Goal: Transaction & Acquisition: Obtain resource

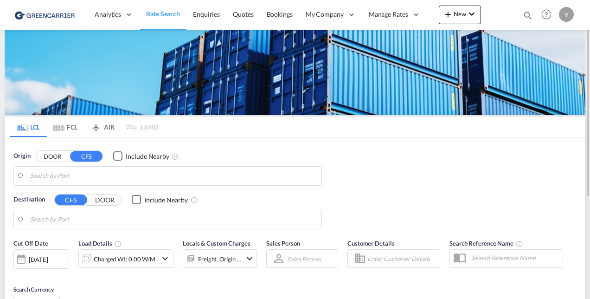
type input "[GEOGRAPHIC_DATA] ([GEOGRAPHIC_DATA]), CZPRG"
type input "[US_STATE], [GEOGRAPHIC_DATA], USNYC"
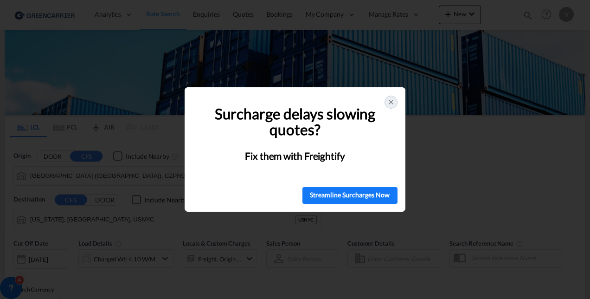
click at [395, 105] on div at bounding box center [390, 101] width 13 height 13
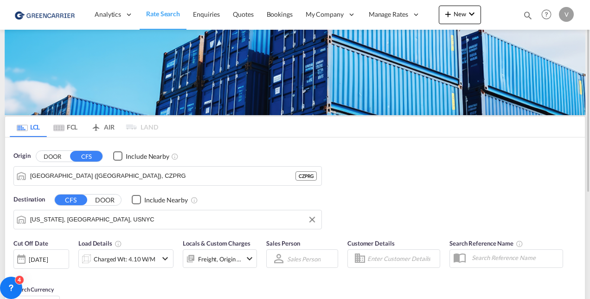
click at [71, 216] on input "[US_STATE], [GEOGRAPHIC_DATA], USNYC" at bounding box center [173, 219] width 286 height 14
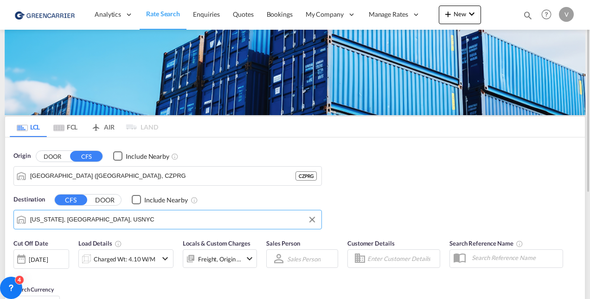
click at [71, 216] on input "[US_STATE], [GEOGRAPHIC_DATA], USNYC" at bounding box center [173, 219] width 286 height 14
click at [59, 159] on button "DOOR" at bounding box center [52, 156] width 32 height 11
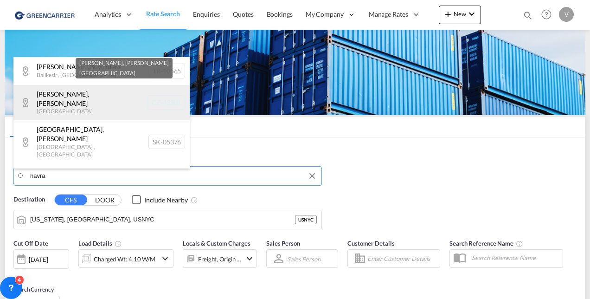
click at [45, 109] on div "[PERSON_NAME] , [PERSON_NAME] [GEOGRAPHIC_DATA] CZ-43501" at bounding box center [101, 102] width 176 height 35
type input "CZ-43501, [PERSON_NAME]"
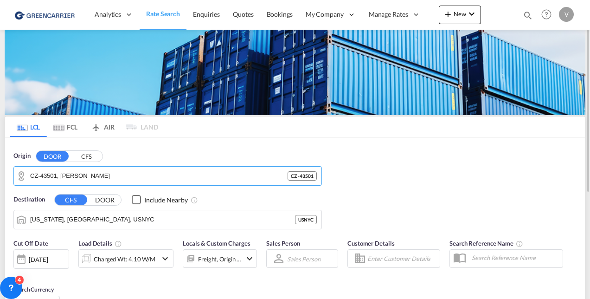
click at [48, 255] on div "[DATE]" at bounding box center [38, 259] width 19 height 8
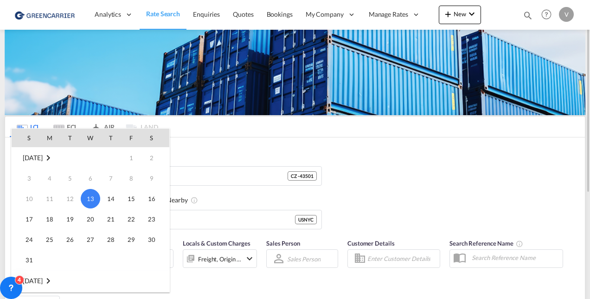
click at [31, 260] on span "31" at bounding box center [29, 259] width 19 height 19
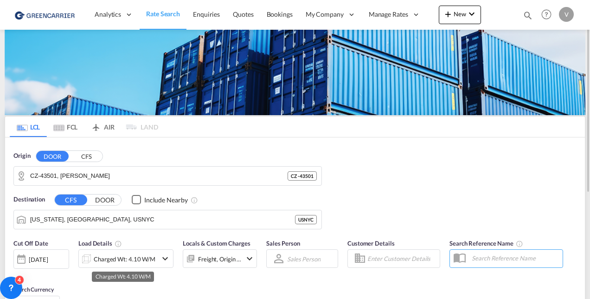
click at [141, 254] on div "Charged Wt: 4.10 W/M" at bounding box center [125, 258] width 62 height 13
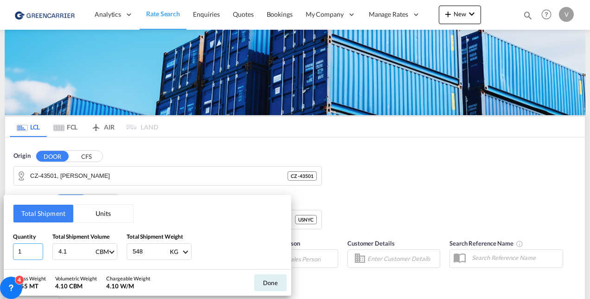
drag, startPoint x: 22, startPoint y: 253, endPoint x: -58, endPoint y: 239, distance: 80.9
click at [0, 239] on html "Analytics Reports Dashboard Rate Search Enquiries Quotes" at bounding box center [295, 149] width 590 height 299
type input "5"
type input "6.53"
type input "1318"
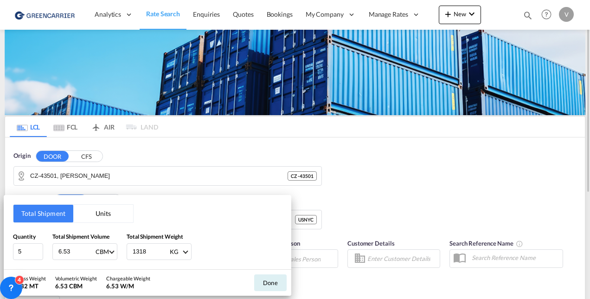
click at [269, 281] on button "Done" at bounding box center [270, 282] width 32 height 17
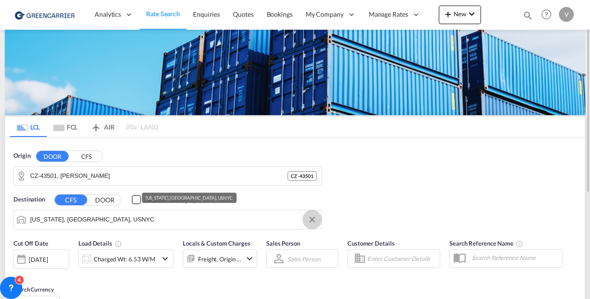
click at [314, 218] on button "Clear Input" at bounding box center [312, 219] width 14 height 14
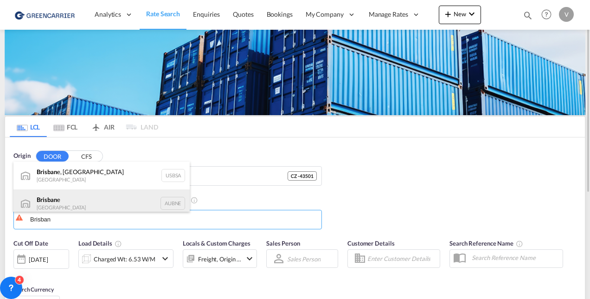
click at [70, 196] on div "Brisban e [GEOGRAPHIC_DATA] AUBNE" at bounding box center [101, 203] width 176 height 28
type input "[GEOGRAPHIC_DATA], AUBNE"
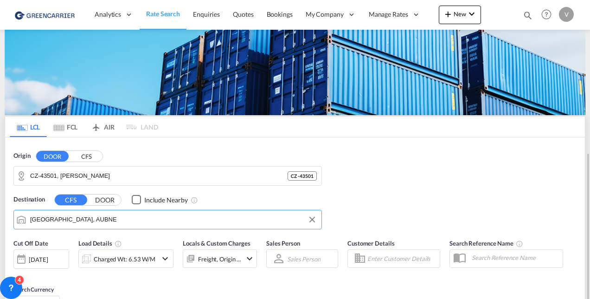
scroll to position [93, 0]
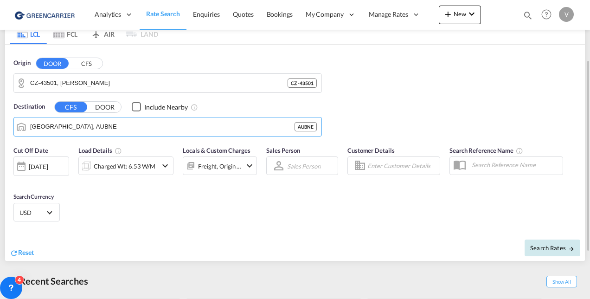
click at [544, 247] on span "Search Rates" at bounding box center [552, 247] width 45 height 7
type input "[PERSON_NAME] to AUBNE / [DATE]"
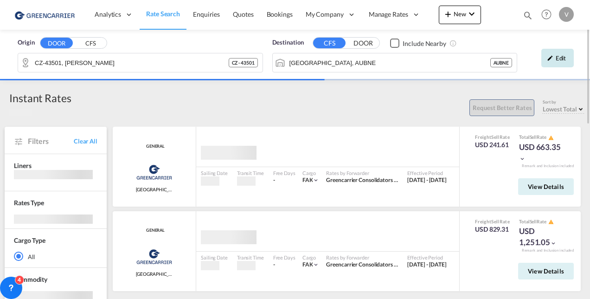
click at [560, 59] on div "Edit" at bounding box center [557, 58] width 32 height 19
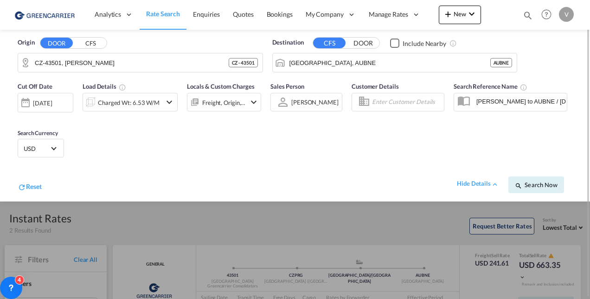
click at [51, 144] on md-select-value "USD" at bounding box center [41, 147] width 36 height 13
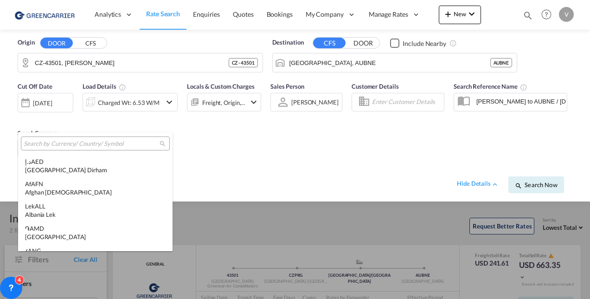
scroll to position [3201, 0]
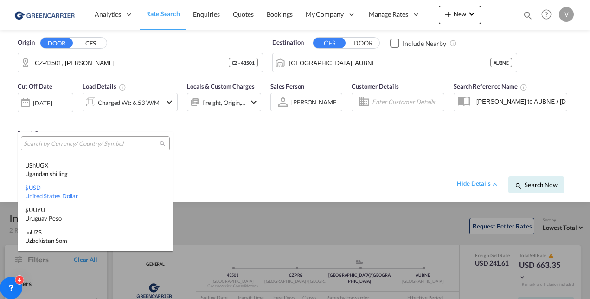
click at [52, 136] on md-select-header at bounding box center [95, 143] width 154 height 22
click at [50, 145] on input "search" at bounding box center [92, 144] width 136 height 8
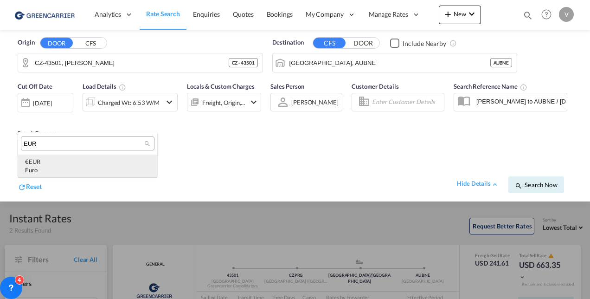
type input "EUR"
click at [49, 159] on div "€ EUR Euro" at bounding box center [87, 165] width 125 height 17
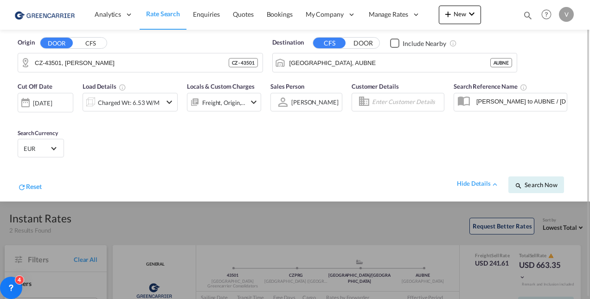
click at [535, 178] on button "Search Now" at bounding box center [536, 184] width 56 height 17
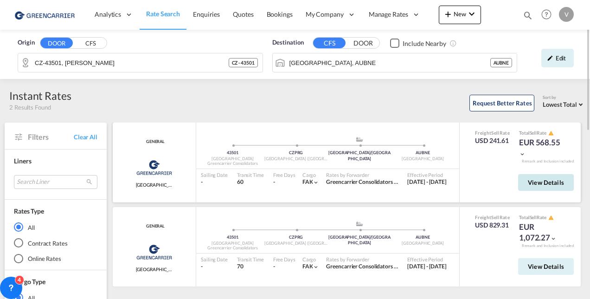
click at [563, 189] on button "View Details" at bounding box center [546, 182] width 56 height 17
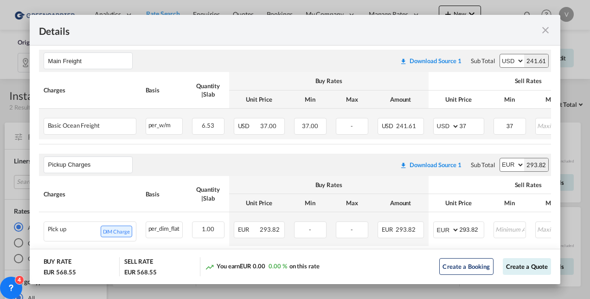
scroll to position [325, 0]
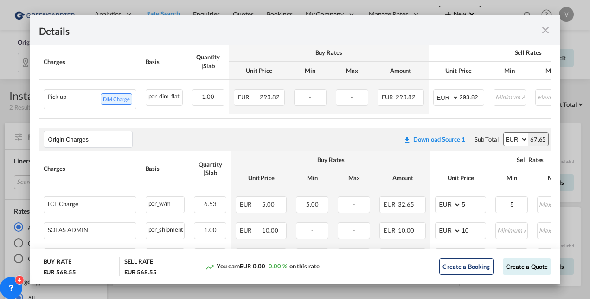
drag, startPoint x: 575, startPoint y: 84, endPoint x: 571, endPoint y: 82, distance: 4.8
click at [576, 85] on div "Details Pickup Door 43501, [GEOGRAPHIC_DATA] Pickup Service Type - Pickup Haula…" at bounding box center [295, 149] width 590 height 299
click at [581, 85] on div "Details Pickup Door 43501, [GEOGRAPHIC_DATA] Pickup Service Type - Pickup Haula…" at bounding box center [295, 149] width 590 height 299
click at [546, 33] on md-icon "icon-close fg-AAA8AD m-0 cursor" at bounding box center [545, 30] width 11 height 11
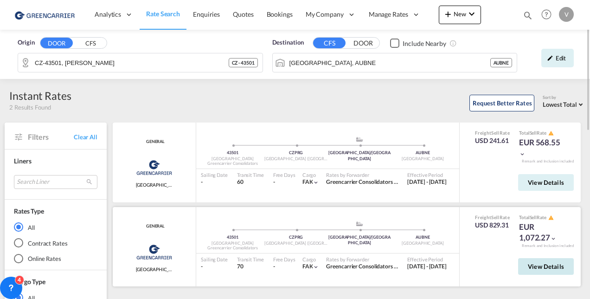
click at [535, 267] on span "View Details" at bounding box center [546, 265] width 36 height 7
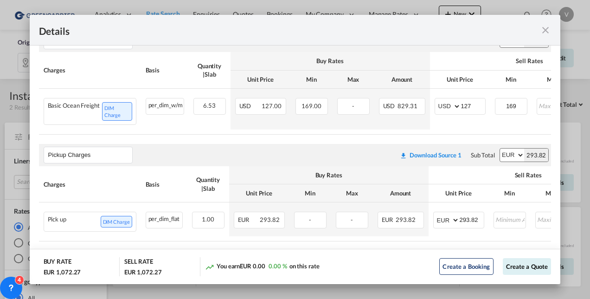
scroll to position [232, 0]
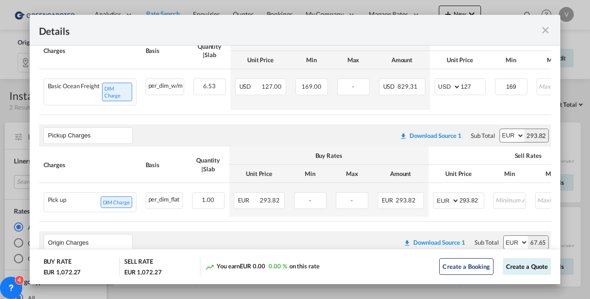
click at [541, 29] on md-icon "icon-close fg-AAA8AD m-0 cursor" at bounding box center [545, 30] width 11 height 11
